Goal: Connect with others: Participate in discussion

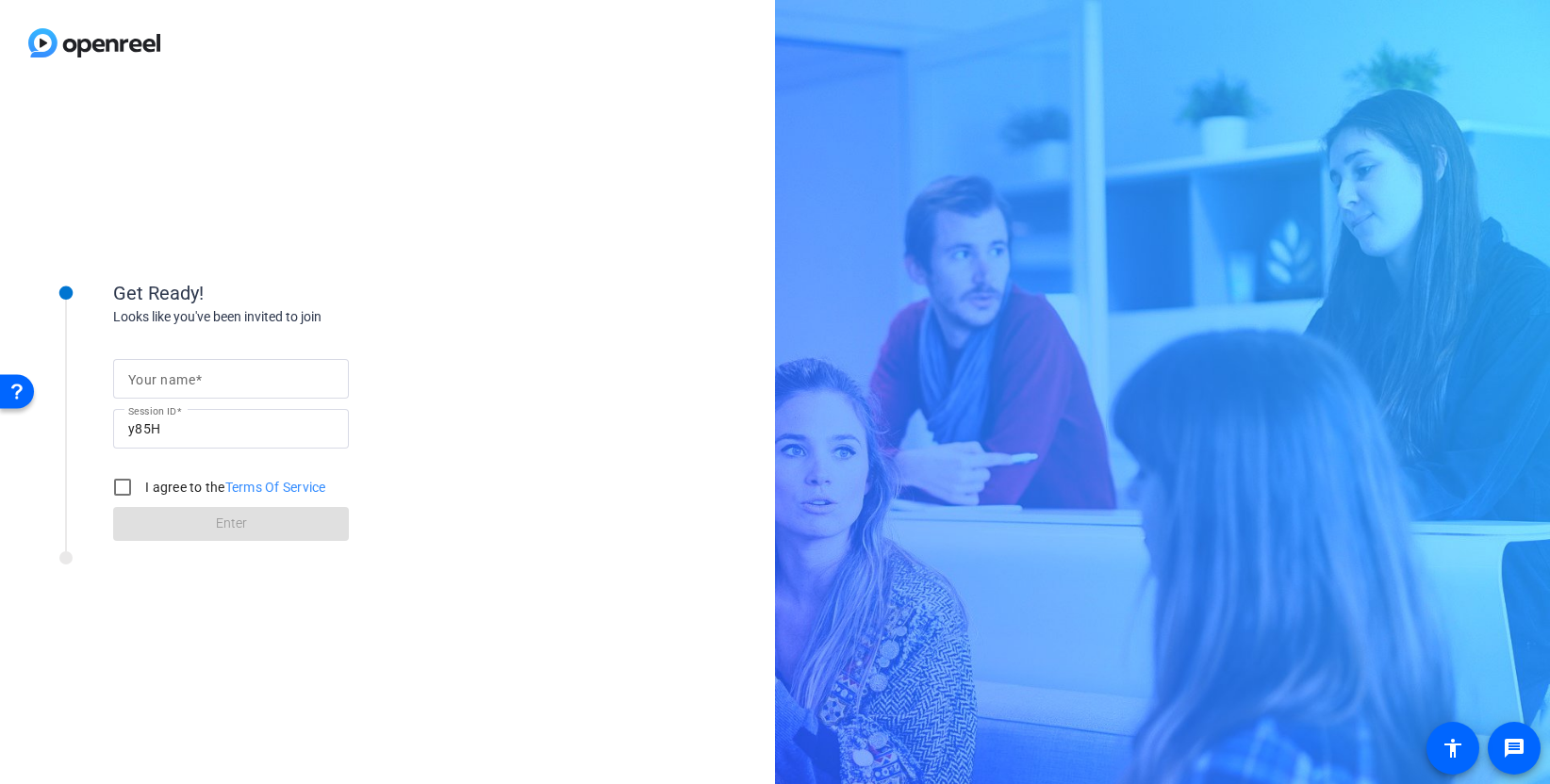
click at [186, 370] on input "Your name" at bounding box center [230, 379] width 206 height 23
type input "[PERSON_NAME]"
click at [128, 485] on input "I agree to the Terms Of Service" at bounding box center [122, 487] width 37 height 37
checkbox input "true"
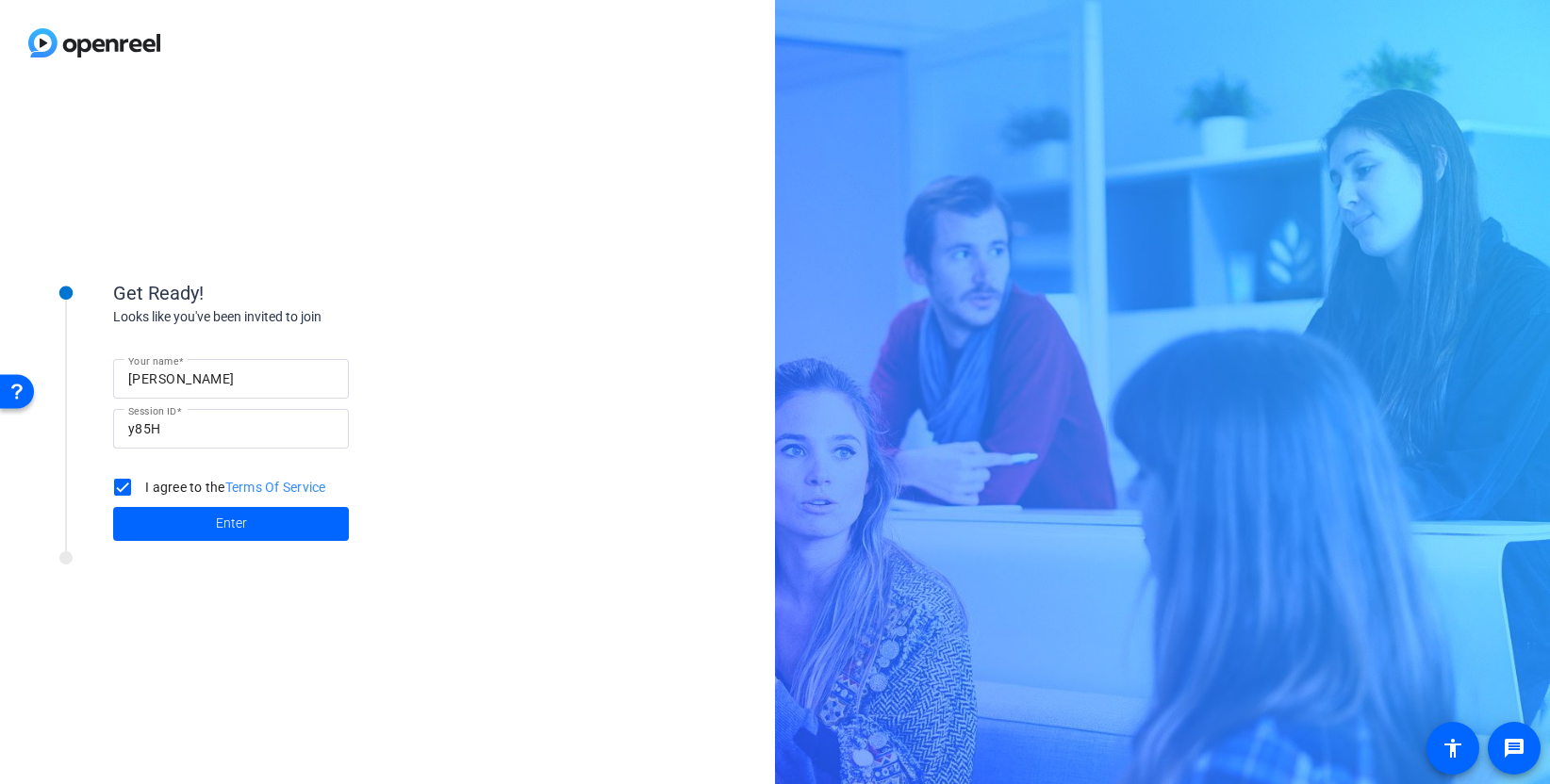
click at [191, 522] on span at bounding box center [230, 524] width 235 height 45
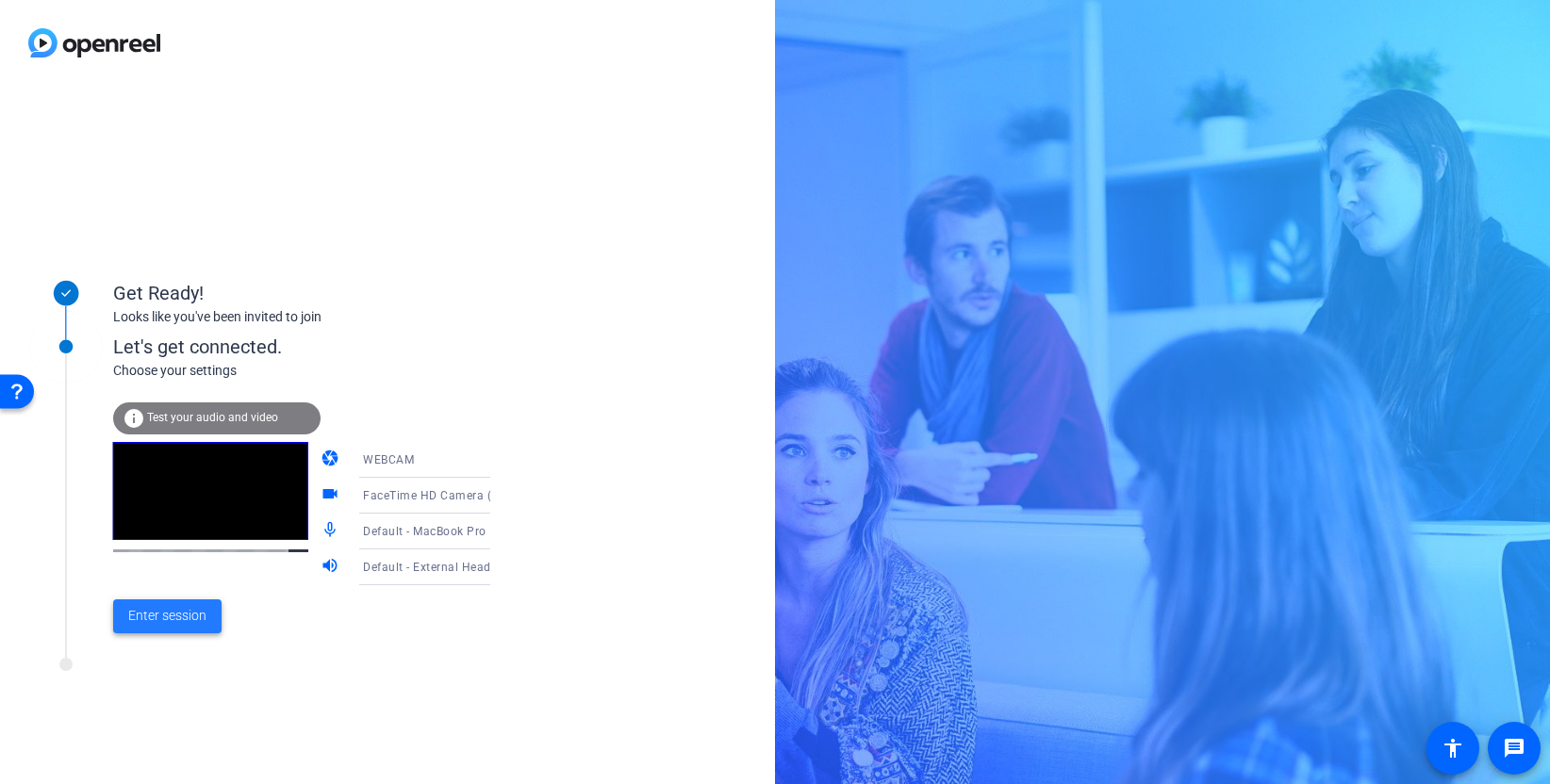
click at [165, 617] on span "Enter session" at bounding box center [167, 616] width 79 height 20
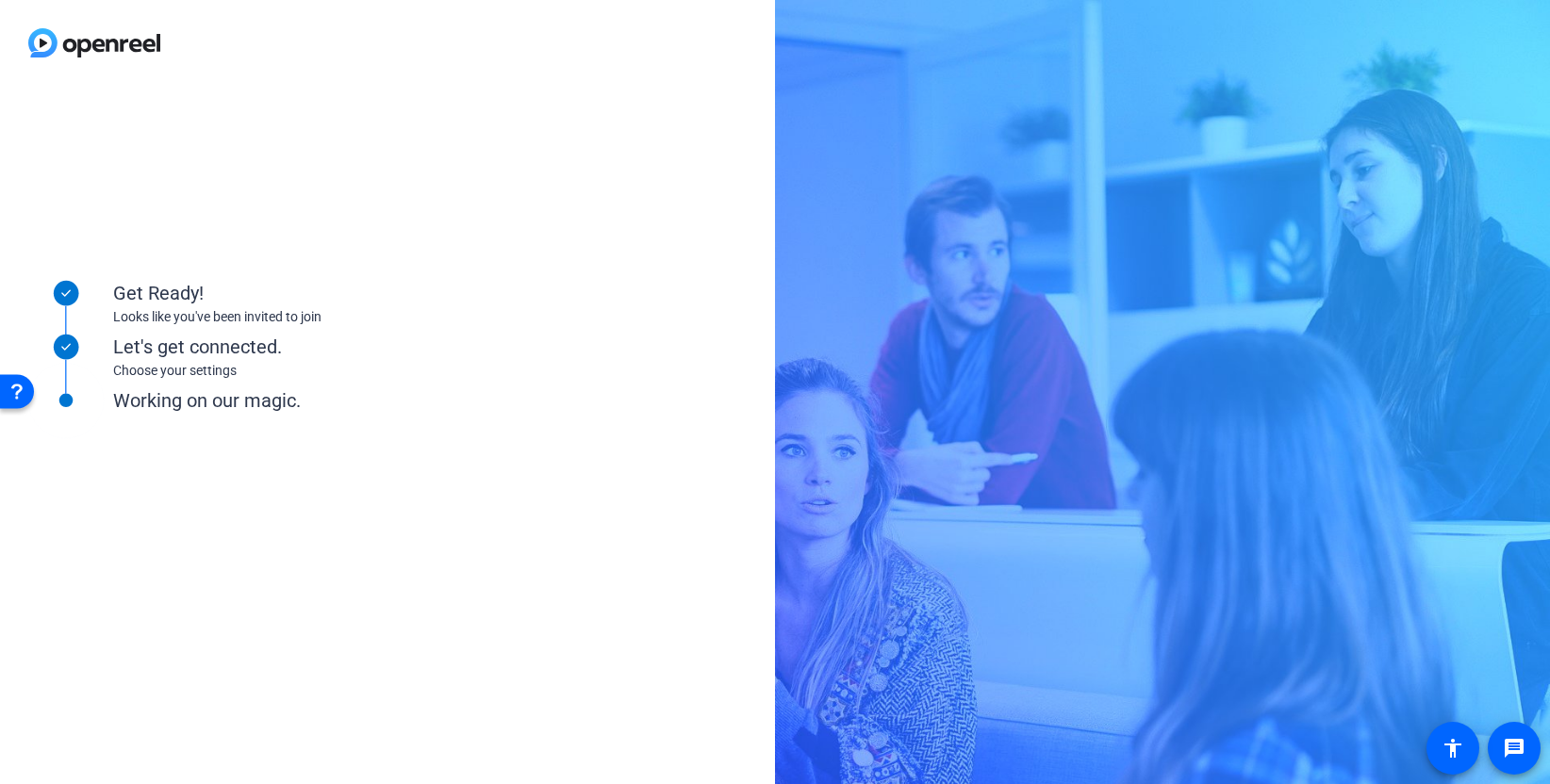
click at [322, 714] on div "Get Ready! Looks like you've been invited to join Let's get connected. Choose y…" at bounding box center [387, 435] width 775 height 698
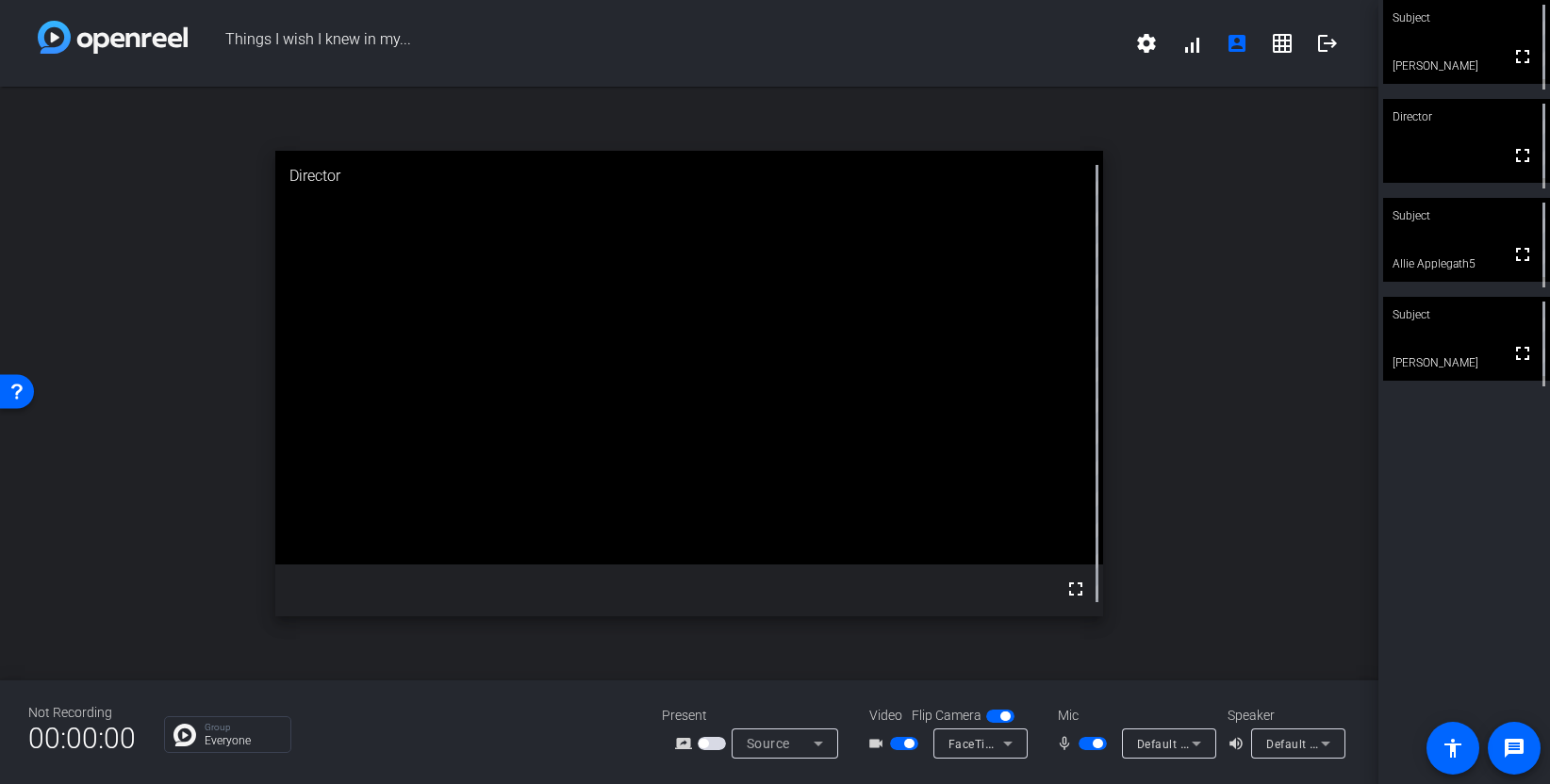
click at [1469, 346] on video at bounding box center [1466, 338] width 167 height 84
click at [1098, 748] on span "button" at bounding box center [1097, 744] width 10 height 10
click at [1086, 750] on span "button" at bounding box center [1092, 743] width 29 height 13
click at [1067, 769] on div "Not Recording 00:00:00 Group Everyone Present screen_share_outline Source Video…" at bounding box center [689, 732] width 1378 height 103
click at [1092, 743] on span "button" at bounding box center [1097, 744] width 10 height 10
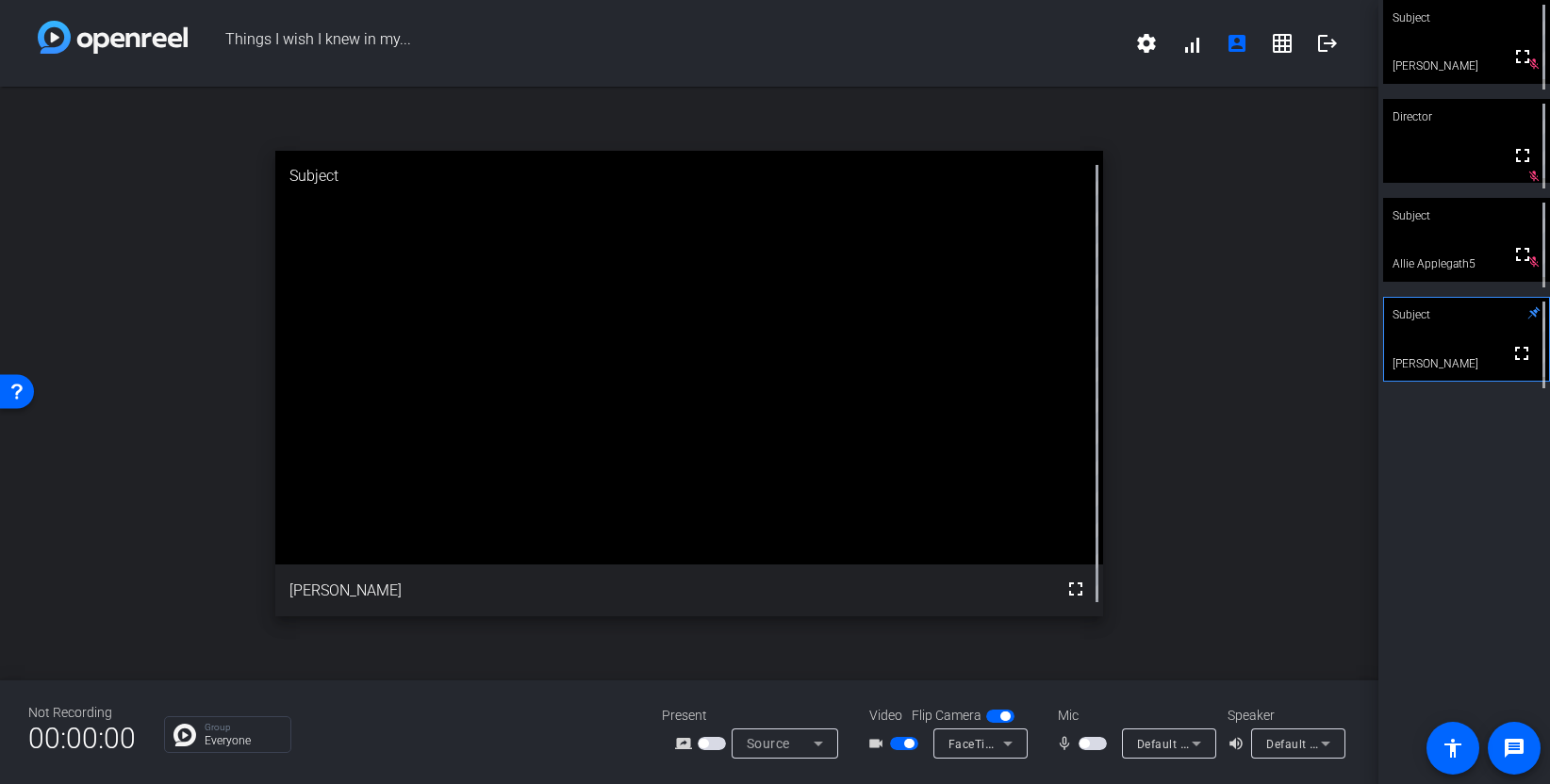
click at [1087, 744] on button "button" at bounding box center [1092, 743] width 29 height 13
click at [1091, 737] on span "button" at bounding box center [1092, 743] width 29 height 13
click at [1086, 743] on span "button" at bounding box center [1085, 744] width 10 height 10
click at [1086, 743] on span "button" at bounding box center [1092, 743] width 29 height 13
click at [1085, 743] on span "button" at bounding box center [1085, 744] width 10 height 10
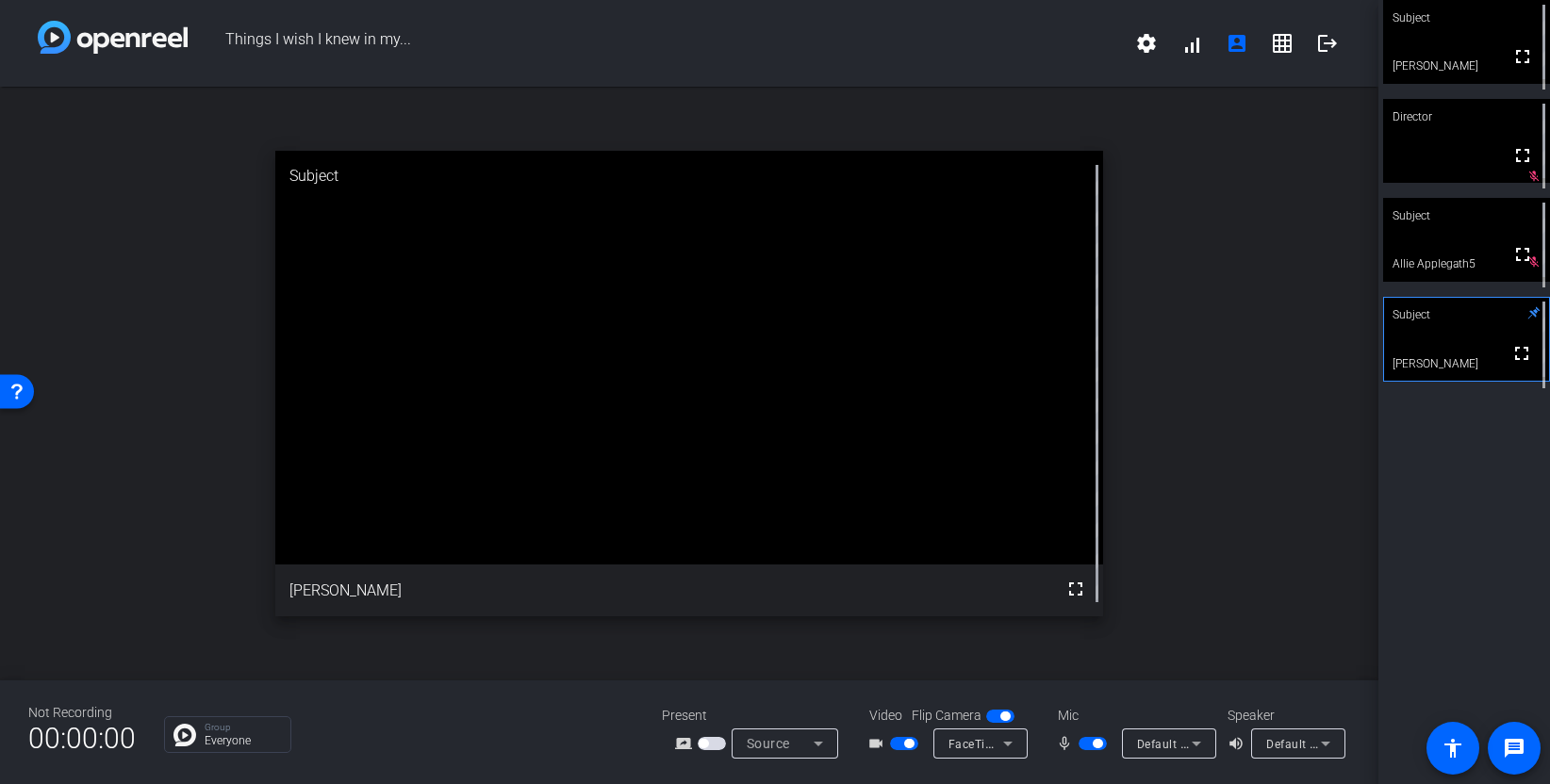
click at [1090, 742] on span "button" at bounding box center [1092, 743] width 29 height 13
click at [1106, 749] on button "button" at bounding box center [1092, 743] width 29 height 13
click at [1090, 746] on span "button" at bounding box center [1092, 743] width 29 height 13
click at [1088, 745] on span "button" at bounding box center [1092, 743] width 29 height 13
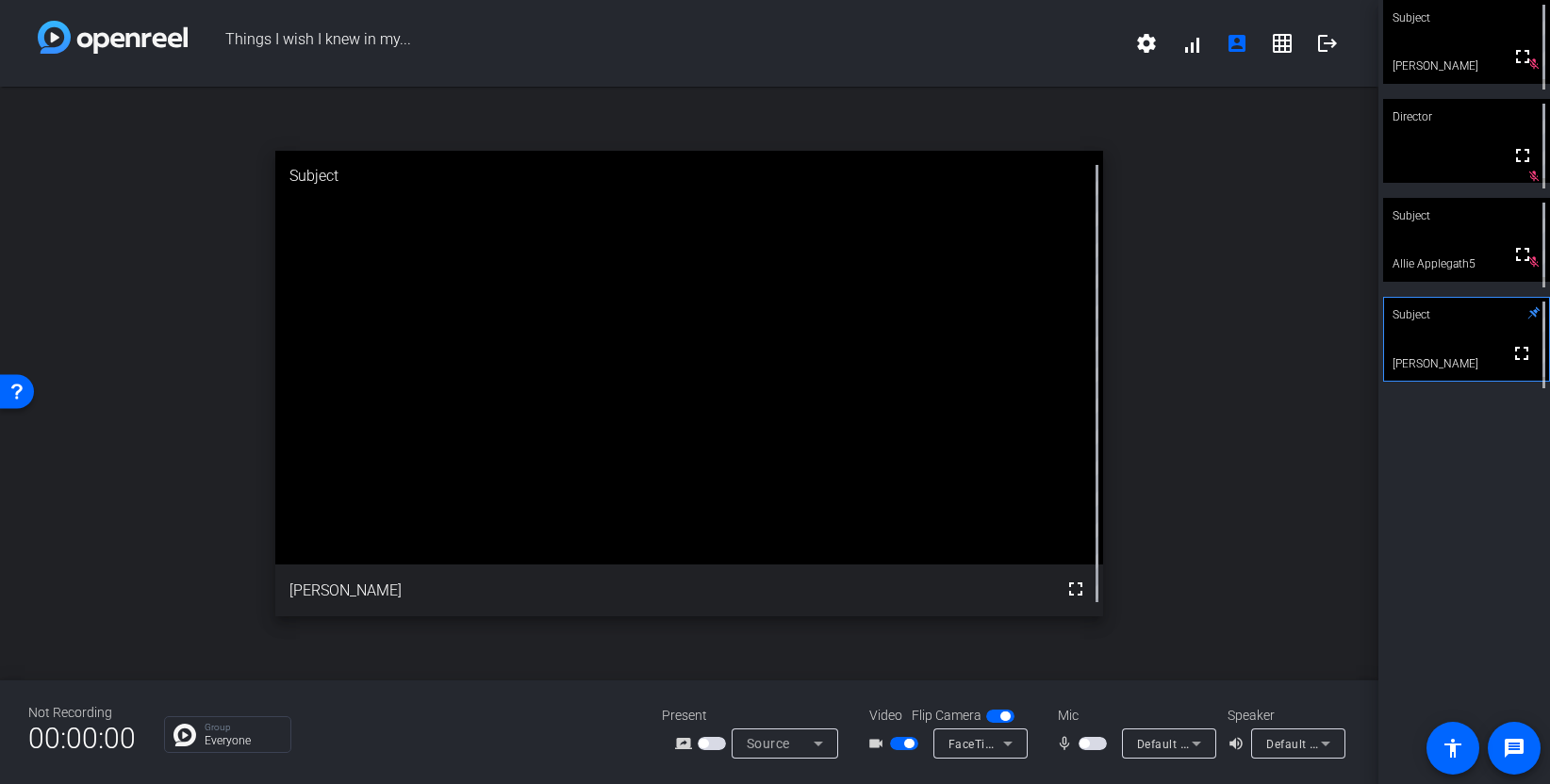
click at [1095, 744] on span "button" at bounding box center [1092, 743] width 29 height 13
click at [1094, 748] on span "button" at bounding box center [1097, 744] width 10 height 10
click at [1093, 742] on span "button" at bounding box center [1092, 743] width 29 height 13
click at [1092, 742] on span "button" at bounding box center [1097, 744] width 10 height 10
click at [1090, 745] on span "button" at bounding box center [1092, 743] width 29 height 13
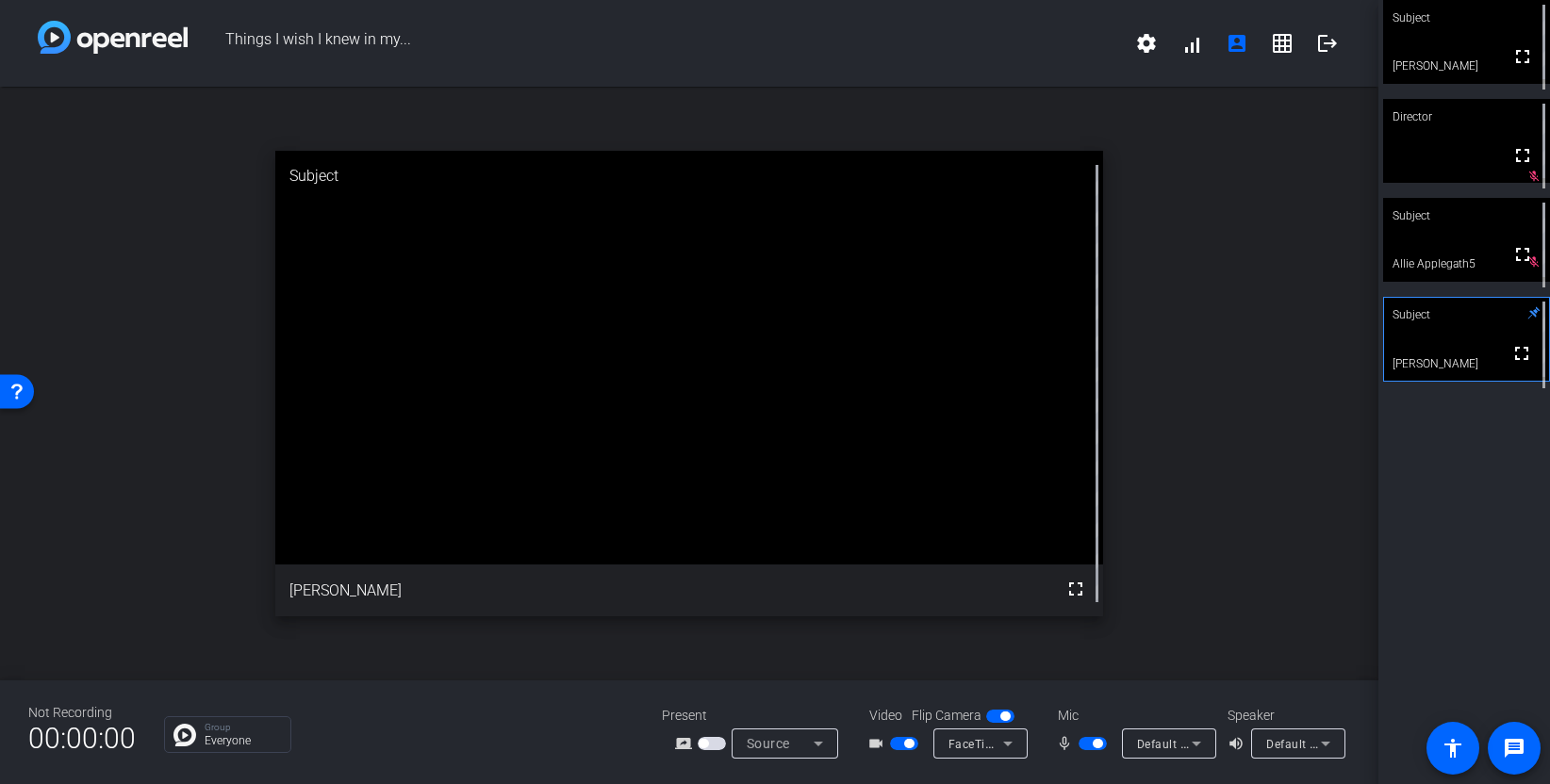
click at [1090, 743] on span "button" at bounding box center [1092, 743] width 29 height 13
click at [1096, 744] on span "button" at bounding box center [1092, 743] width 29 height 13
click at [1090, 744] on span "button" at bounding box center [1092, 743] width 29 height 13
click at [1097, 744] on span "button" at bounding box center [1097, 744] width 10 height 10
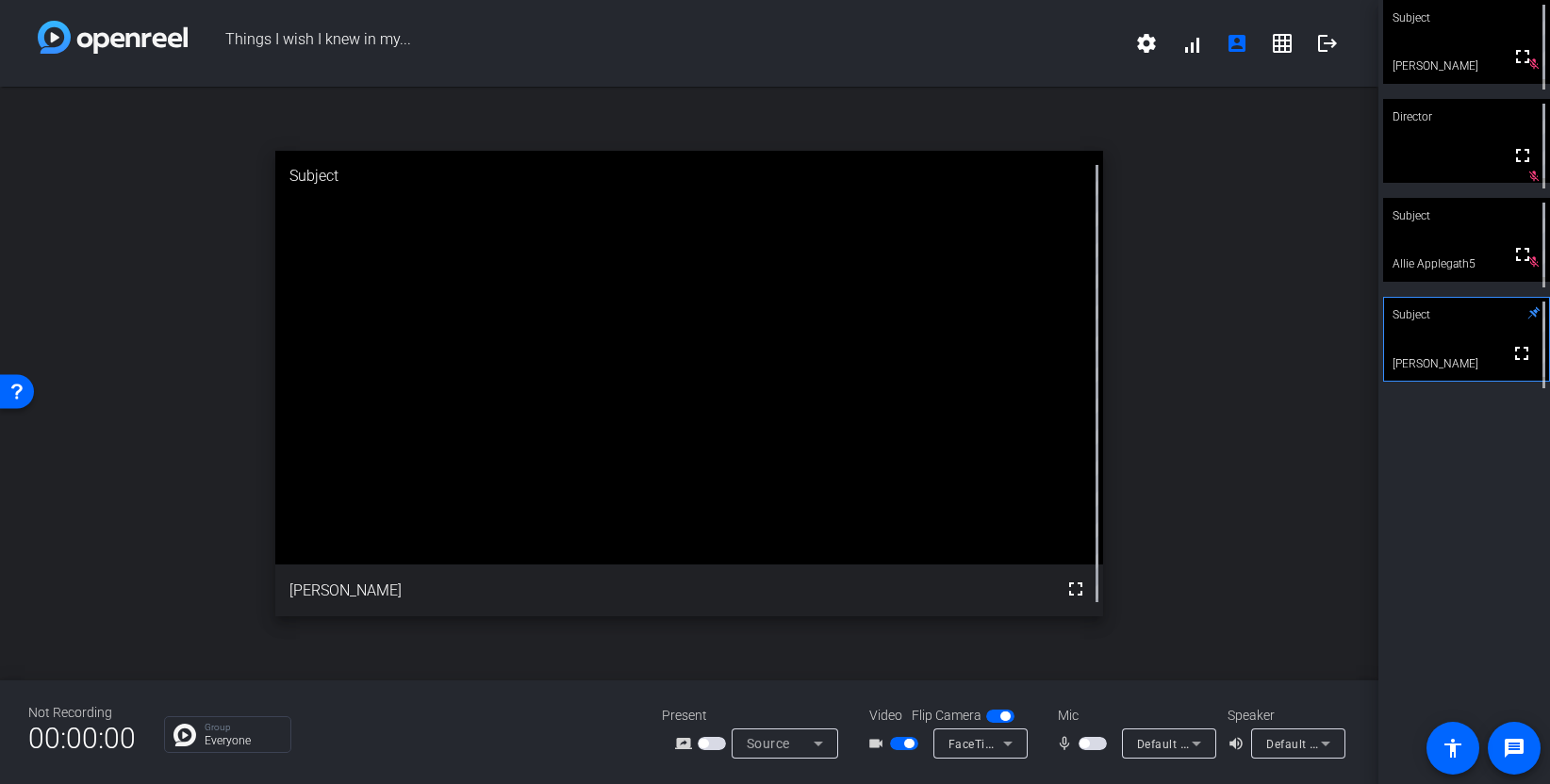
click at [1097, 744] on span "button" at bounding box center [1092, 743] width 29 height 13
click at [1097, 744] on span "button" at bounding box center [1097, 744] width 10 height 10
click at [1092, 747] on span "button" at bounding box center [1092, 743] width 29 height 13
click at [1091, 747] on span "button" at bounding box center [1092, 743] width 29 height 13
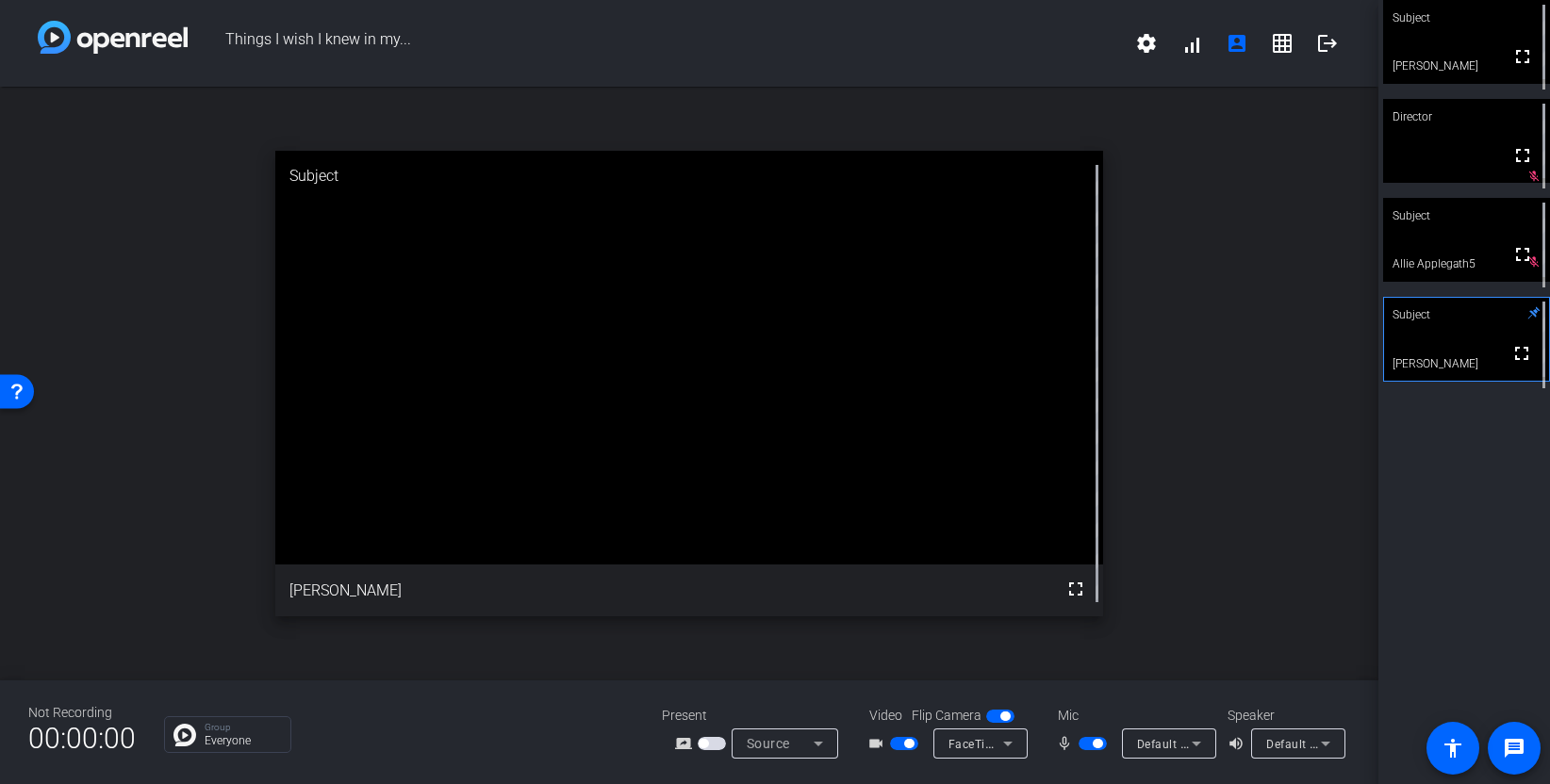
click at [1087, 747] on span "button" at bounding box center [1092, 743] width 29 height 13
click at [1089, 746] on span "button" at bounding box center [1092, 743] width 29 height 13
drag, startPoint x: 1094, startPoint y: 730, endPoint x: 1098, endPoint y: 740, distance: 10.8
click at [1097, 737] on div "mic_none Default - MacBook Pro Microphone (Built-in)" at bounding box center [1134, 743] width 189 height 30
click at [1097, 741] on span "button" at bounding box center [1097, 744] width 10 height 10
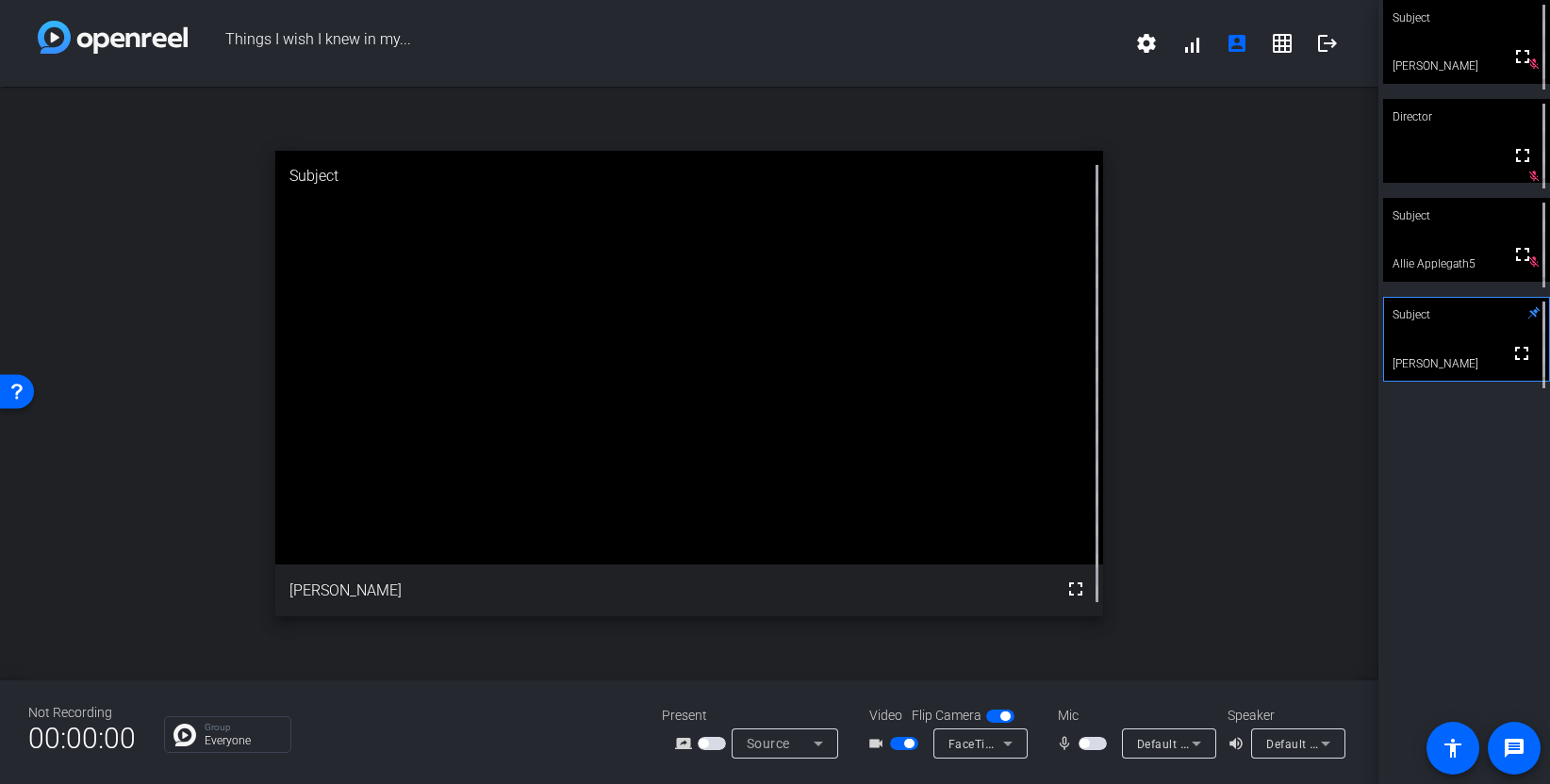
click at [1093, 745] on span "button" at bounding box center [1092, 743] width 29 height 13
click at [1090, 745] on span "button" at bounding box center [1092, 743] width 29 height 13
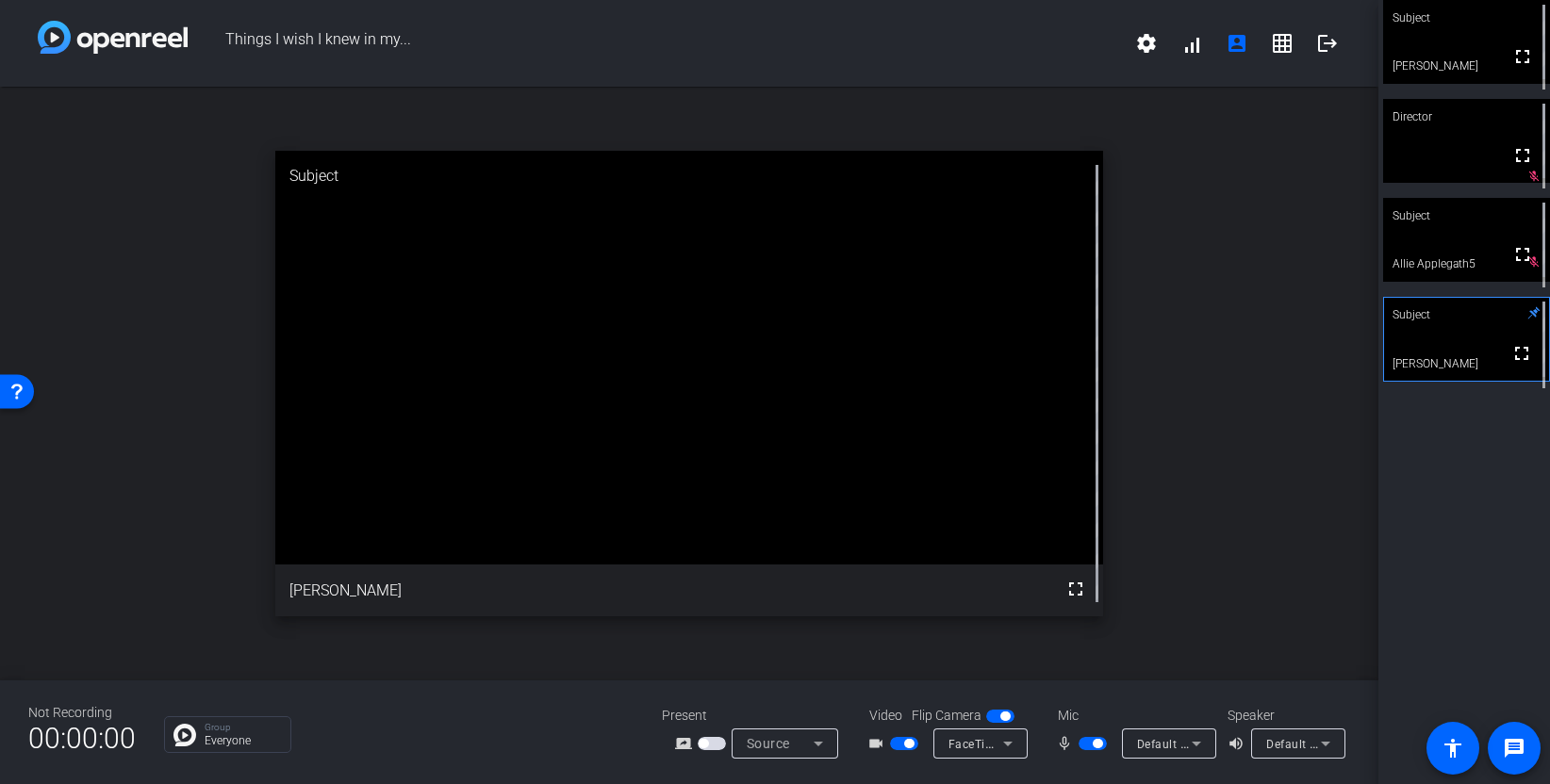
click at [1087, 745] on span "button" at bounding box center [1092, 743] width 29 height 13
click at [1087, 745] on span "button" at bounding box center [1085, 744] width 10 height 10
drag, startPoint x: 1090, startPoint y: 745, endPoint x: 1086, endPoint y: 757, distance: 12.6
click at [1089, 745] on span "button" at bounding box center [1092, 743] width 29 height 13
click at [1096, 746] on span "button" at bounding box center [1092, 743] width 29 height 13
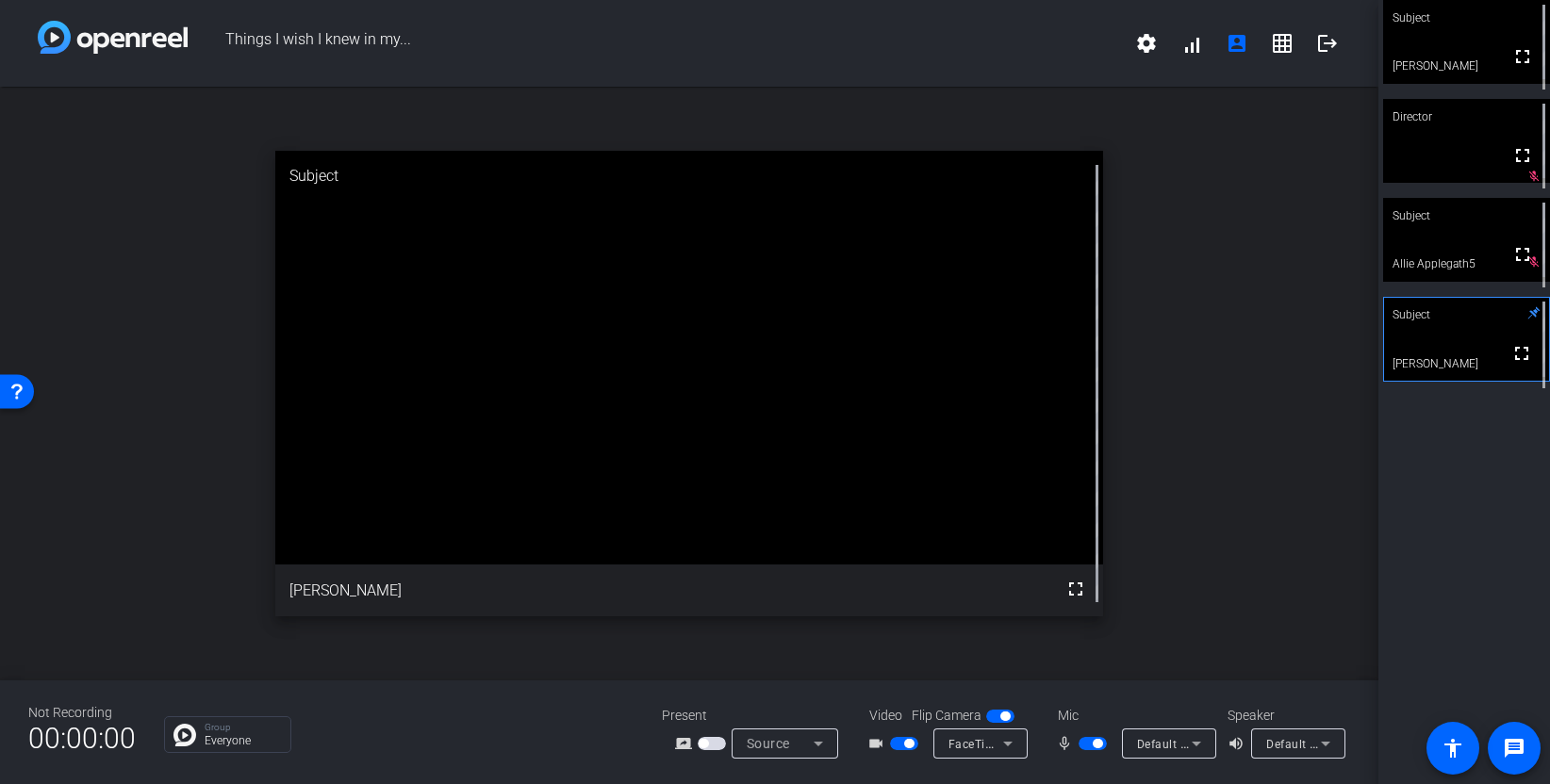
click at [1090, 745] on span "button" at bounding box center [1092, 743] width 29 height 13
click at [1093, 748] on span "button" at bounding box center [1097, 744] width 10 height 10
click at [1095, 743] on span "button" at bounding box center [1092, 743] width 29 height 13
click at [1094, 744] on span "button" at bounding box center [1097, 744] width 10 height 10
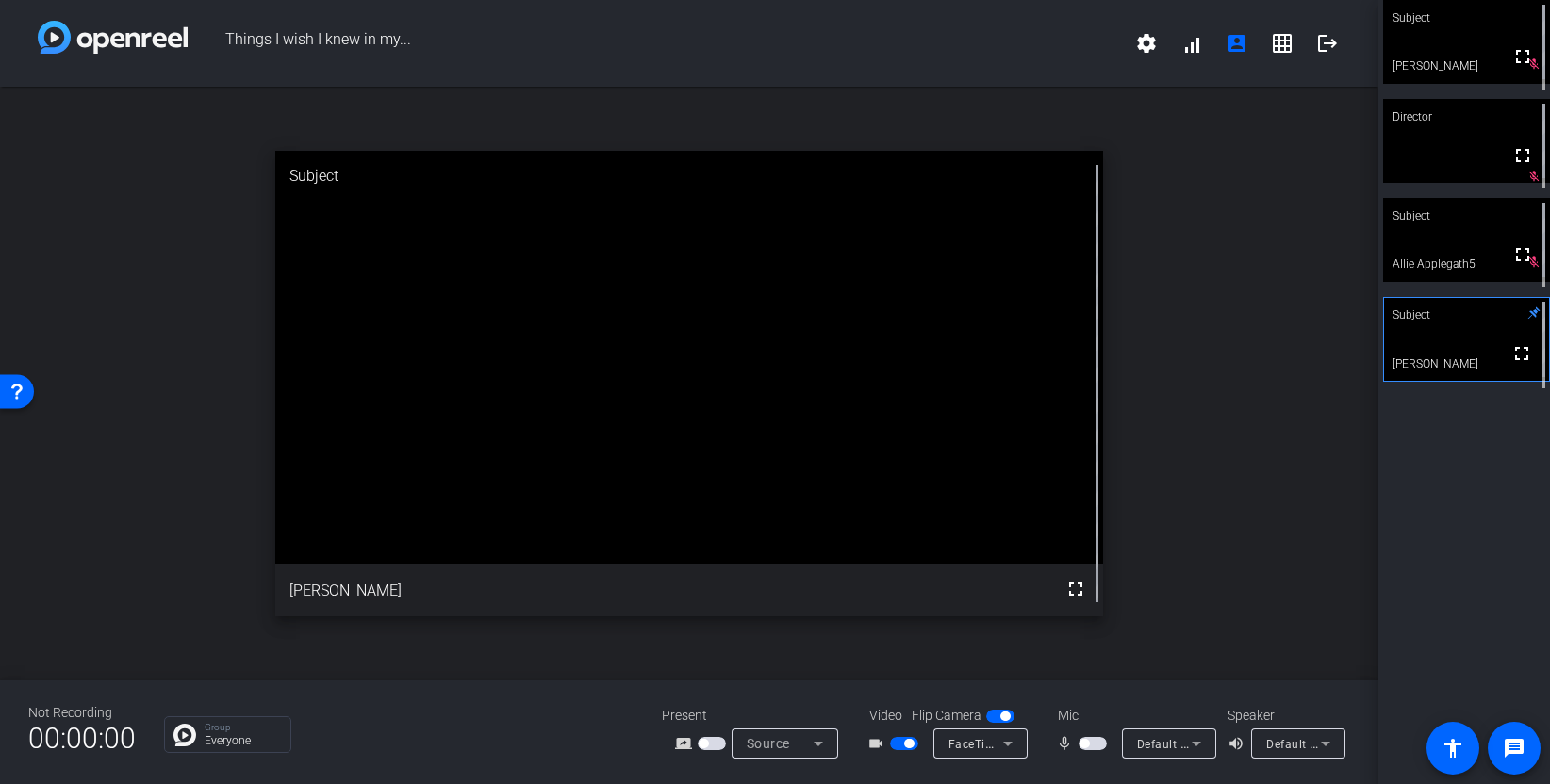
click at [1094, 743] on span "button" at bounding box center [1092, 743] width 29 height 13
click at [1094, 743] on span "button" at bounding box center [1097, 744] width 10 height 10
click at [1091, 745] on span "button" at bounding box center [1092, 743] width 29 height 13
click at [1090, 750] on span "button" at bounding box center [1092, 743] width 29 height 13
click at [1094, 747] on span "button" at bounding box center [1092, 743] width 29 height 13
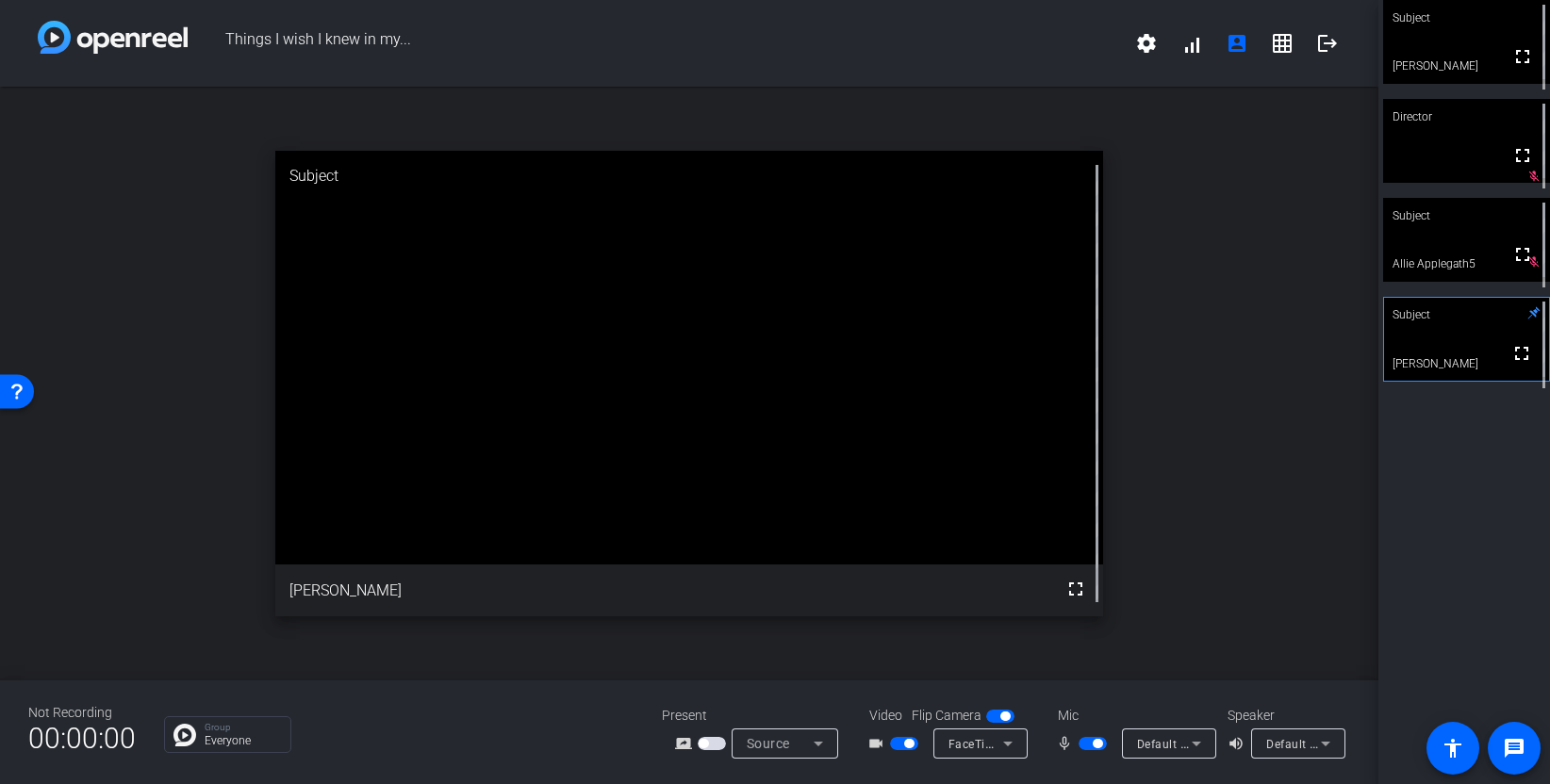
click at [1094, 744] on span "button" at bounding box center [1097, 744] width 10 height 10
click at [1095, 750] on span "button" at bounding box center [1092, 743] width 29 height 13
click at [1092, 747] on span "button" at bounding box center [1092, 743] width 29 height 13
click at [1091, 747] on button "button" at bounding box center [1092, 743] width 29 height 13
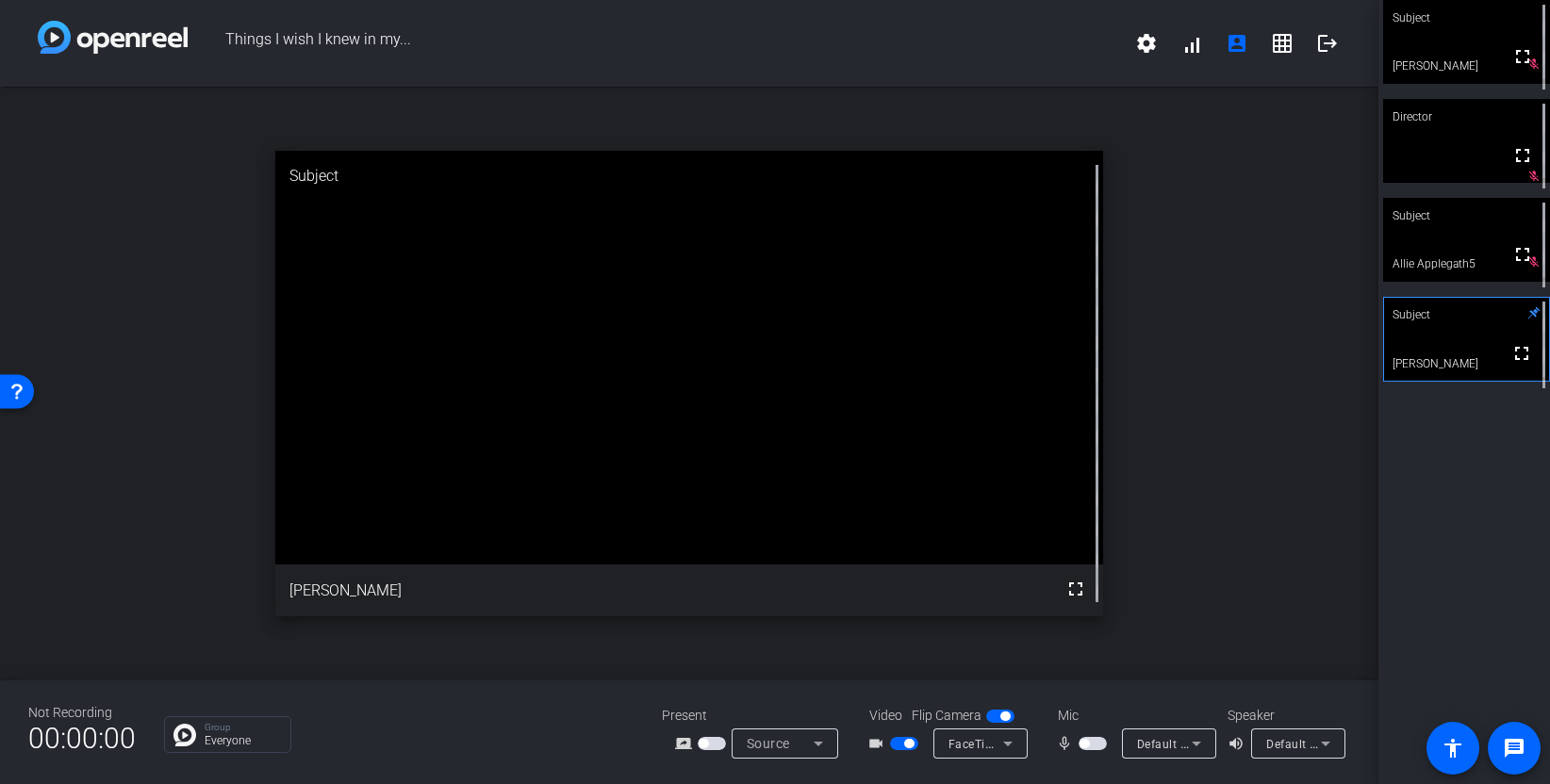
click at [1092, 744] on span "button" at bounding box center [1092, 743] width 29 height 13
click at [1093, 744] on span "button" at bounding box center [1097, 744] width 10 height 10
click at [1104, 740] on span "button" at bounding box center [1092, 743] width 29 height 13
click at [1095, 747] on span "button" at bounding box center [1097, 744] width 10 height 10
click at [1099, 744] on span "button" at bounding box center [1092, 743] width 29 height 13
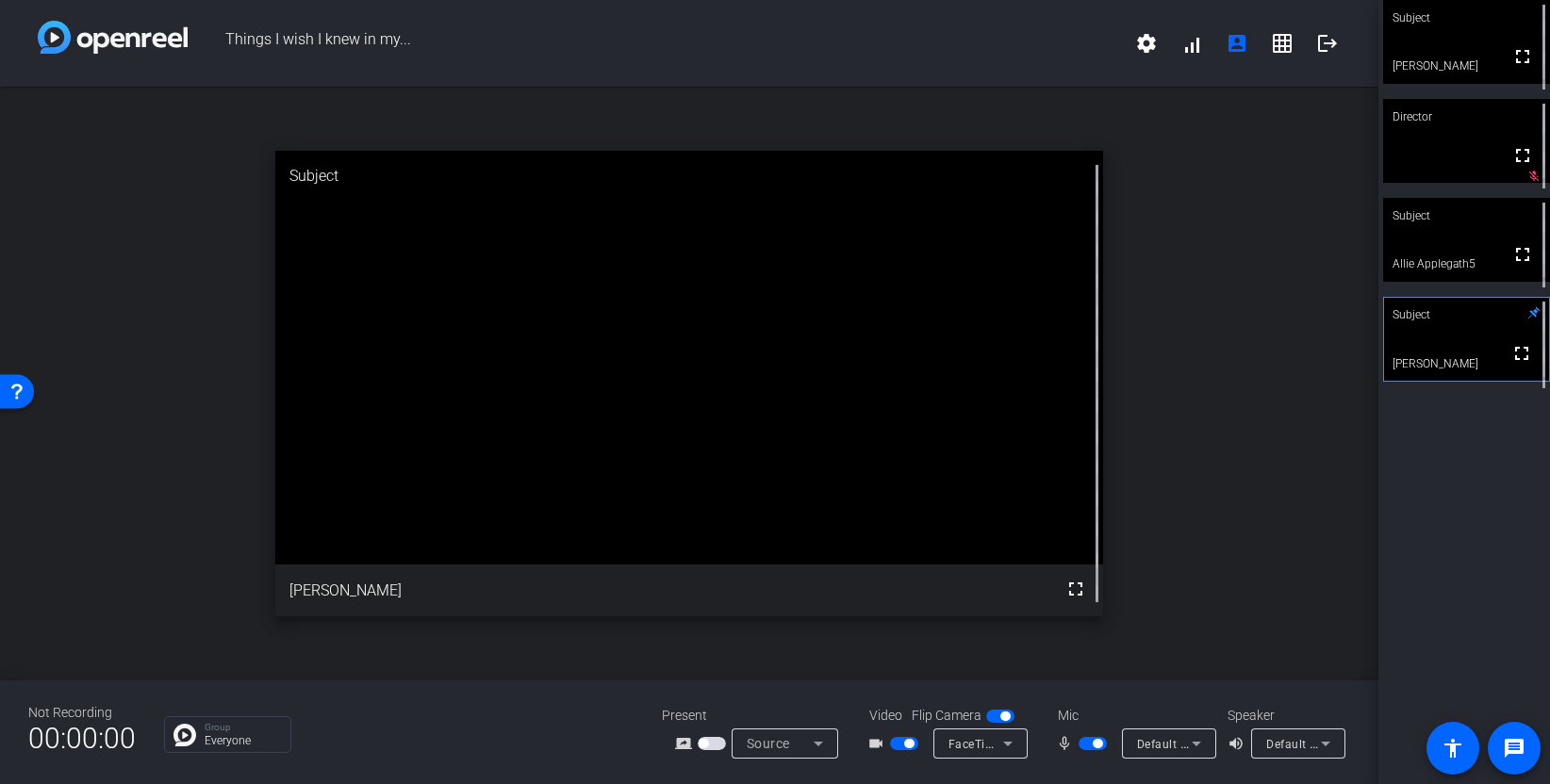
click at [1101, 743] on span "button" at bounding box center [1097, 744] width 10 height 10
click at [1090, 744] on span "button" at bounding box center [1092, 743] width 29 height 13
click at [1088, 748] on span "button" at bounding box center [1092, 743] width 29 height 13
click at [1087, 748] on span "button" at bounding box center [1092, 743] width 29 height 13
click at [1098, 736] on mat-slide-toggle at bounding box center [1094, 743] width 32 height 20
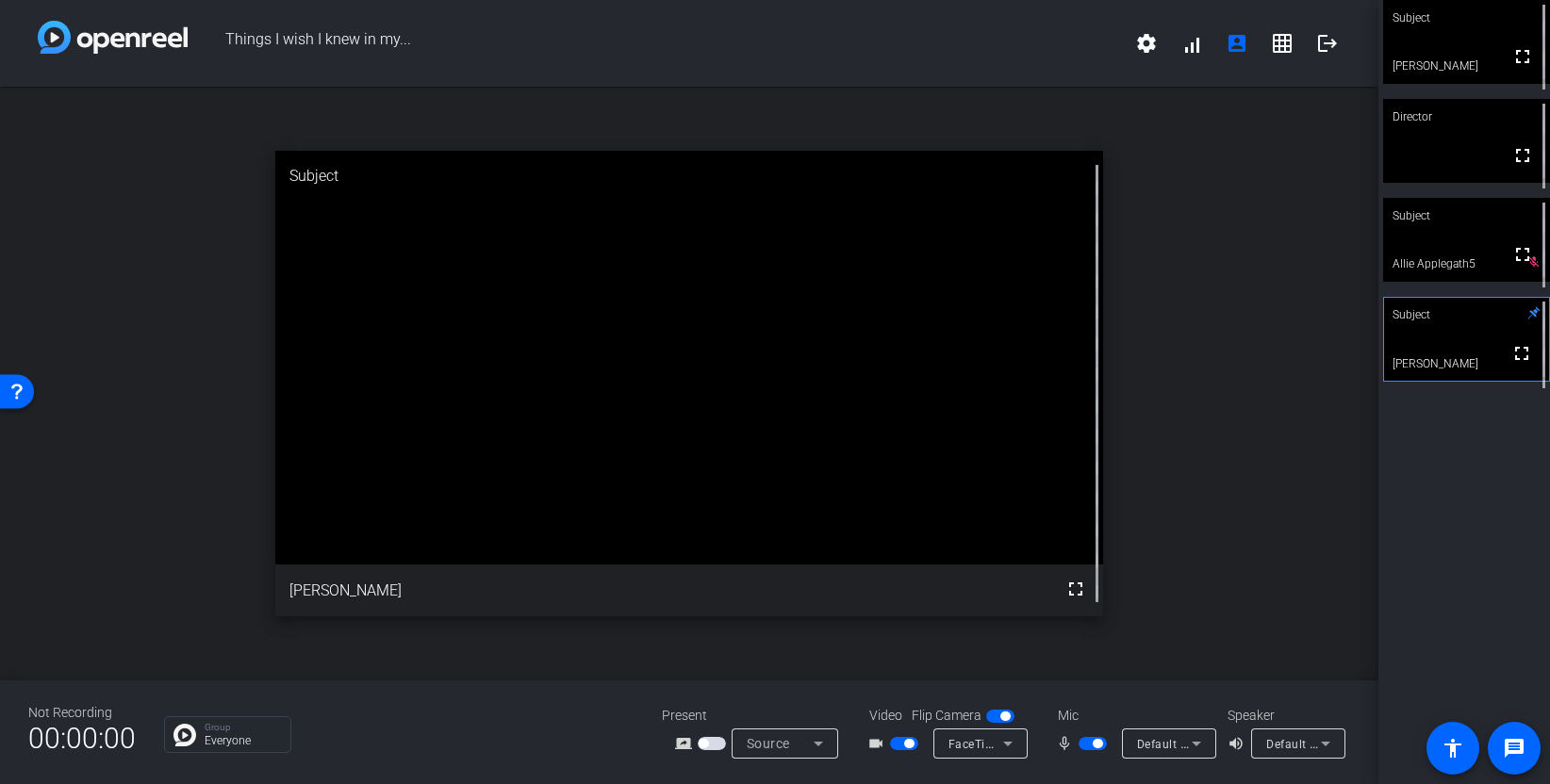
click at [1094, 743] on span "button" at bounding box center [1097, 744] width 10 height 10
click at [1094, 743] on span "button" at bounding box center [1092, 743] width 29 height 13
click at [1095, 749] on button "button" at bounding box center [1092, 743] width 29 height 13
click at [1093, 745] on span "button" at bounding box center [1092, 743] width 29 height 13
click at [1491, 610] on div "Subject fullscreen Jen Director fullscreen Subject fullscreen Danielle Prenevos…" at bounding box center [1463, 392] width 171 height 784
